Goal: Information Seeking & Learning: Learn about a topic

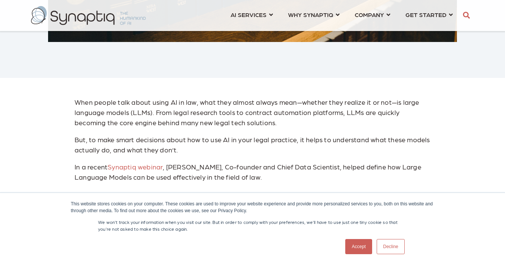
scroll to position [400, 0]
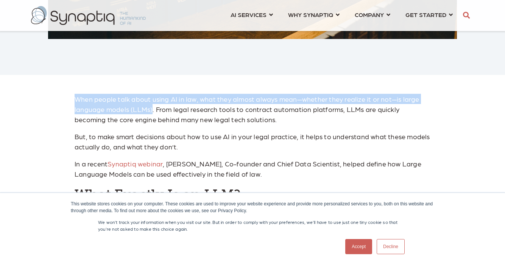
drag, startPoint x: 75, startPoint y: 97, endPoint x: 152, endPoint y: 106, distance: 77.4
click at [152, 106] on p "When people talk about using AI in law, what they almost always mean—whether th…" at bounding box center [253, 109] width 356 height 31
click at [161, 111] on p "When people talk about using AI in law, what they almost always mean—whether th…" at bounding box center [253, 109] width 356 height 31
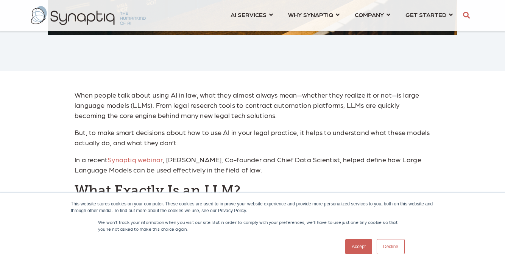
scroll to position [404, 0]
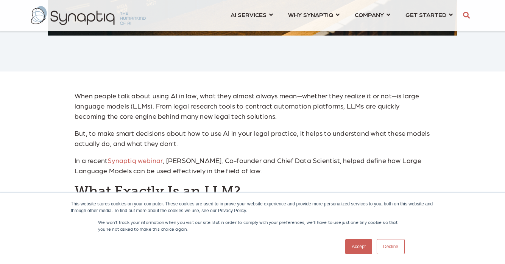
click at [75, 94] on p "When people talk about using AI in law, what they almost always mean—whether th…" at bounding box center [253, 106] width 356 height 31
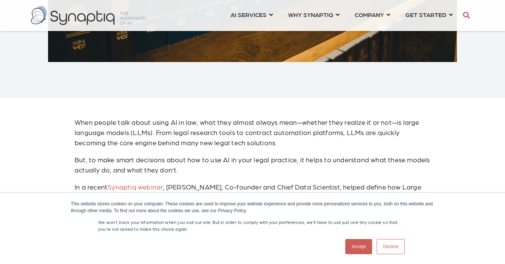
scroll to position [389, 0]
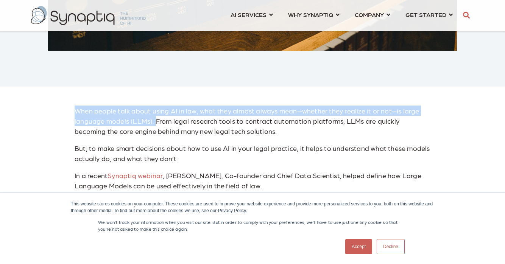
drag, startPoint x: 75, startPoint y: 111, endPoint x: 155, endPoint y: 117, distance: 79.4
click at [155, 117] on p "When people talk about using AI in law, what they almost always mean—whether th…" at bounding box center [253, 121] width 356 height 31
copy p "When people talk about using AI in law, what they almost always mean—whether th…"
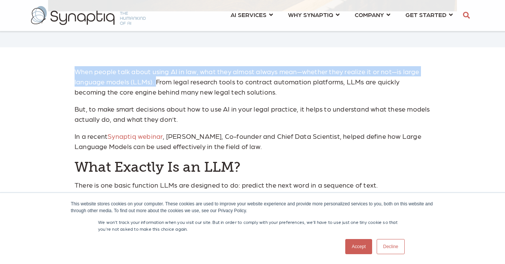
scroll to position [427, 0]
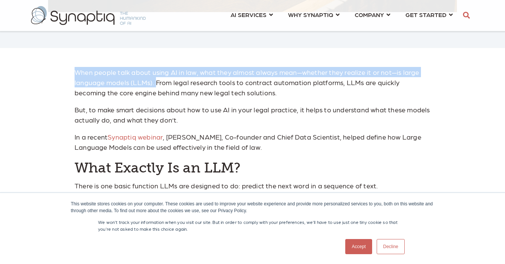
click at [229, 95] on p "When people talk about using AI in law, what they almost always mean—whether th…" at bounding box center [253, 82] width 356 height 31
drag, startPoint x: 75, startPoint y: 71, endPoint x: 154, endPoint y: 80, distance: 79.2
click at [154, 80] on p "When people talk about using AI in law, what they almost always mean—whether th…" at bounding box center [253, 82] width 356 height 31
copy p "When people talk about using AI in law, what they almost always mean—whether th…"
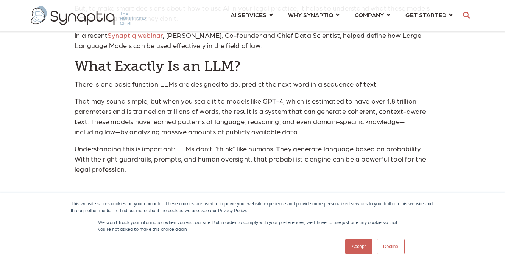
scroll to position [529, 0]
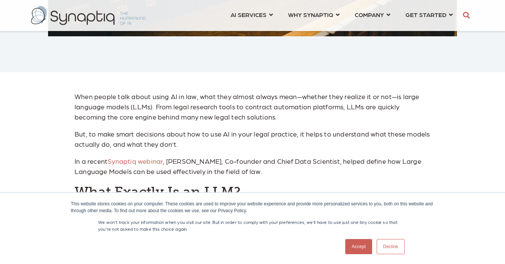
scroll to position [193, 0]
